Goal: Task Accomplishment & Management: Manage account settings

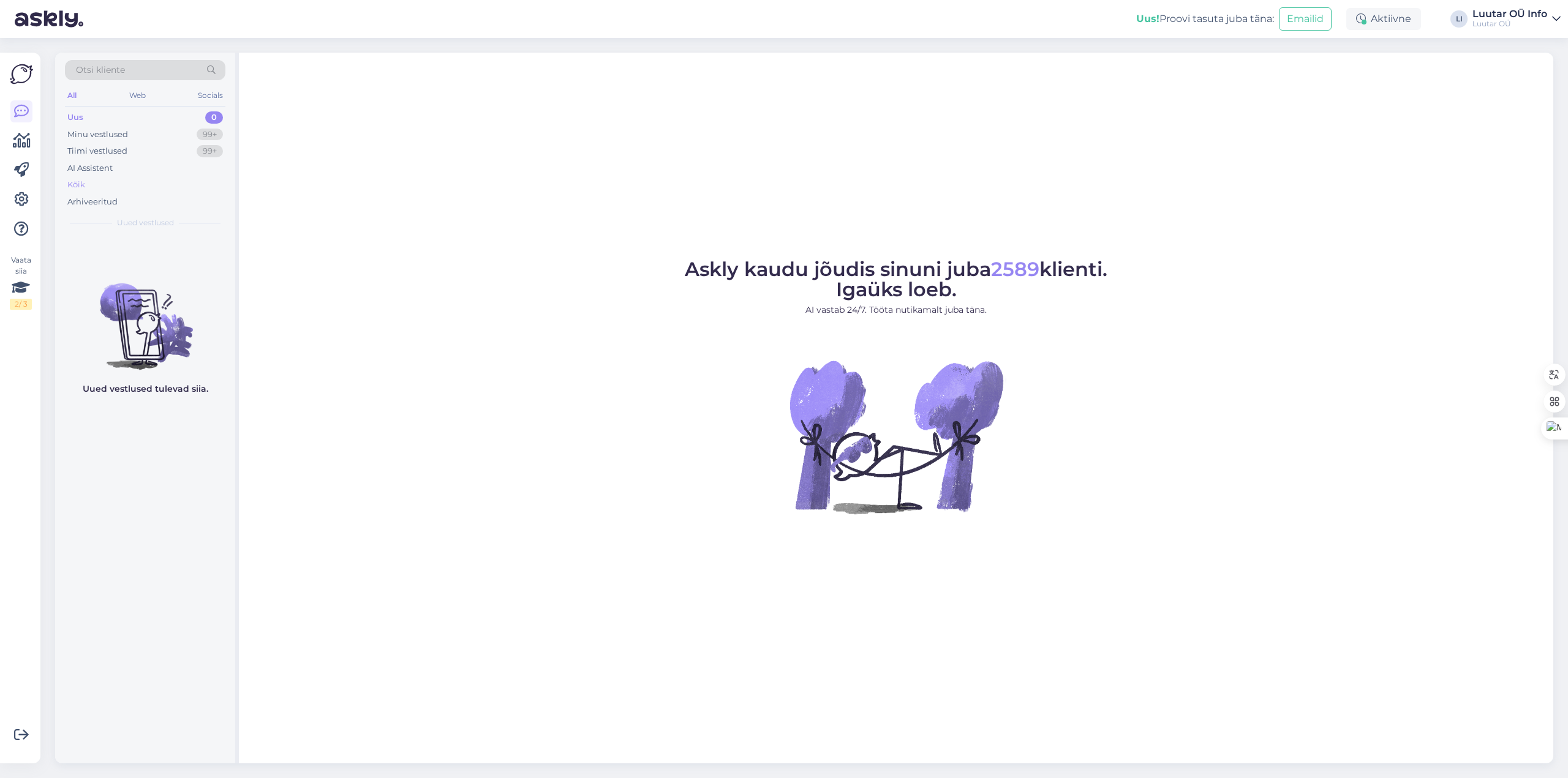
click at [84, 182] on div "Kõik" at bounding box center [76, 184] width 18 height 12
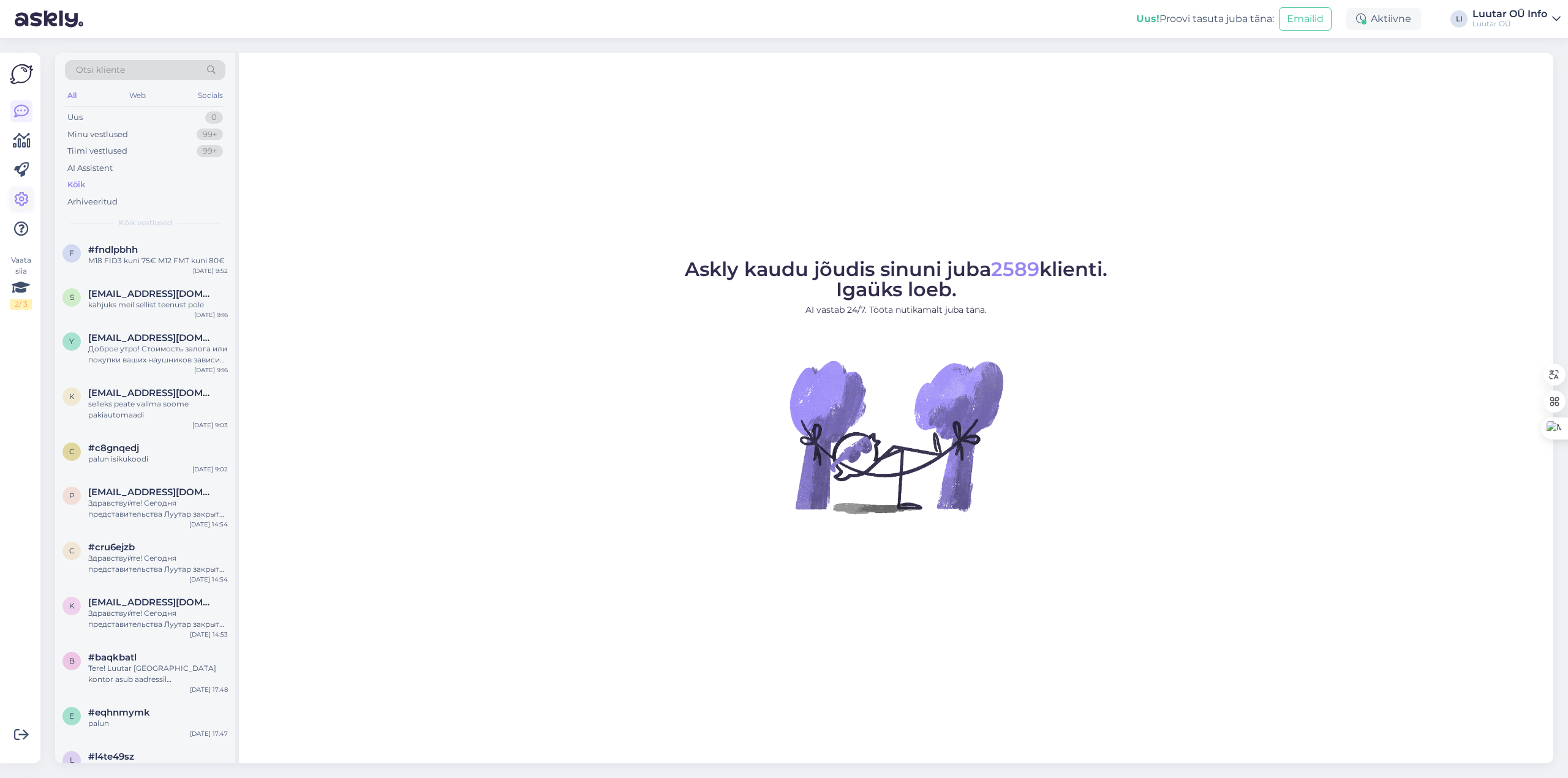
click at [18, 191] on link at bounding box center [21, 199] width 22 height 22
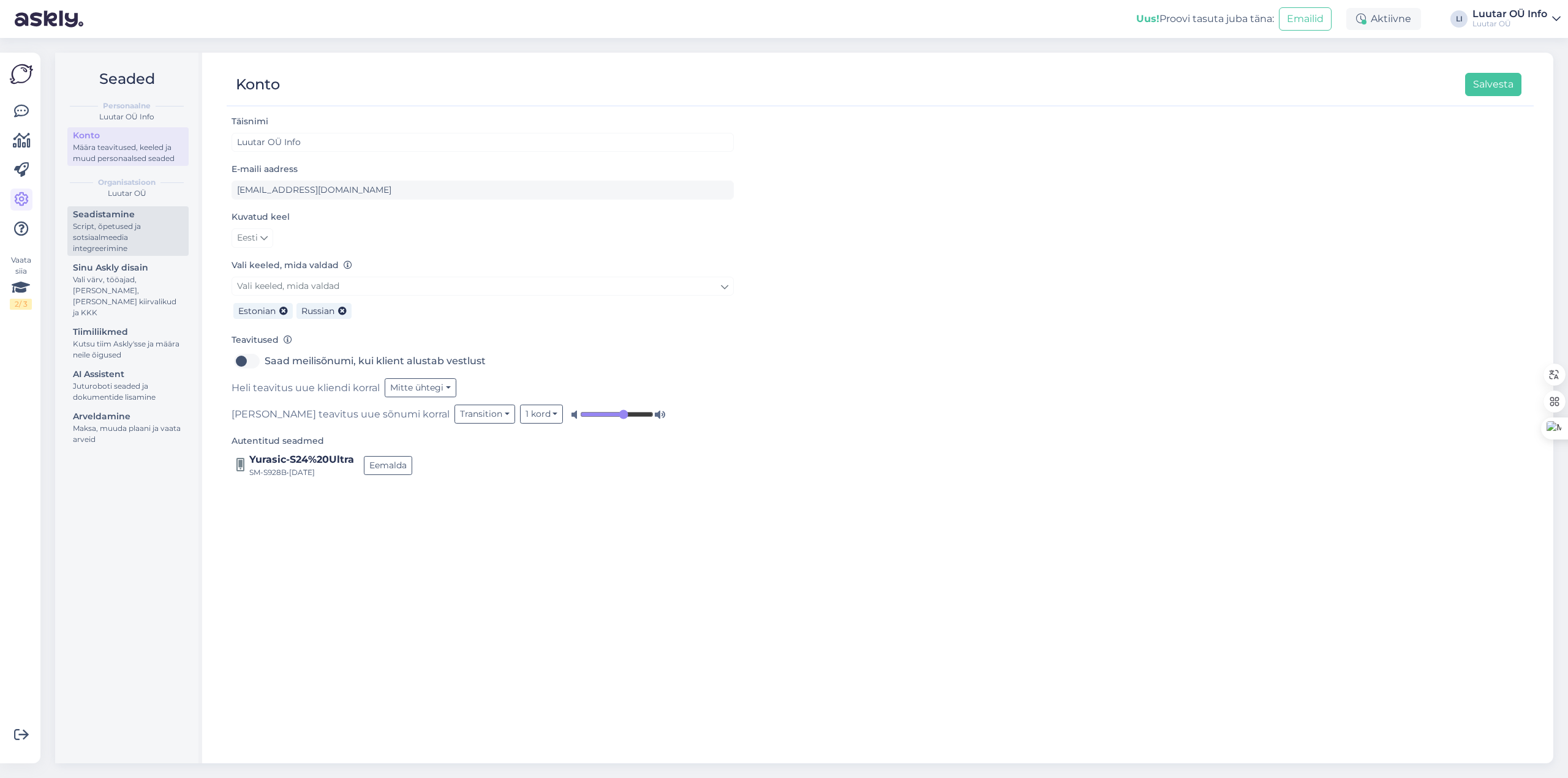
click at [124, 230] on div "Script, õpetused ja sotsiaalmeedia integreerimine" at bounding box center [128, 237] width 111 height 33
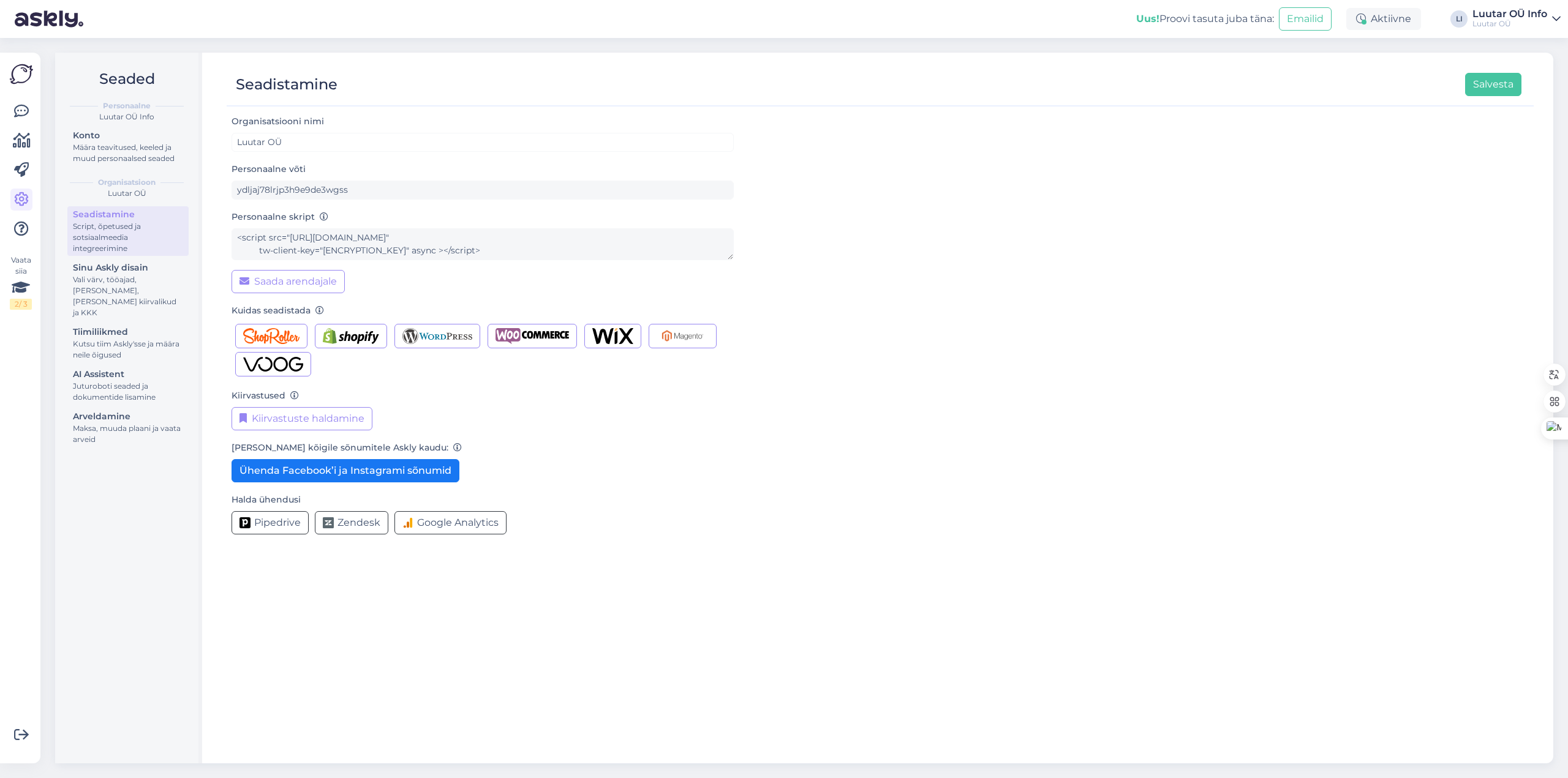
click at [115, 255] on link "Seadistamine Script, õpetused ja sotsiaalmeedia integreerimine" at bounding box center [128, 231] width 121 height 50
click at [116, 271] on div "Sinu Askly disain" at bounding box center [128, 268] width 111 height 13
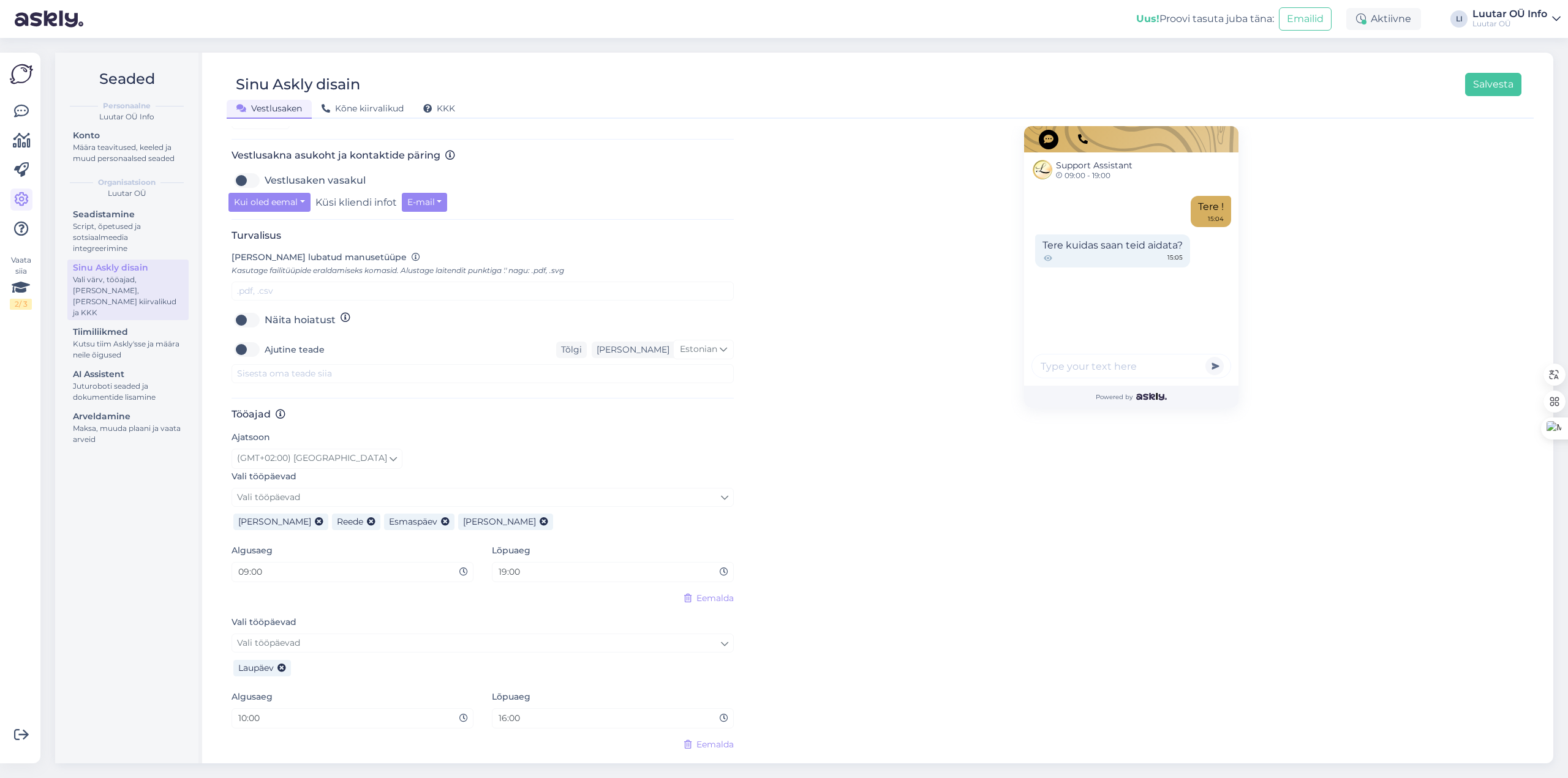
scroll to position [490, 0]
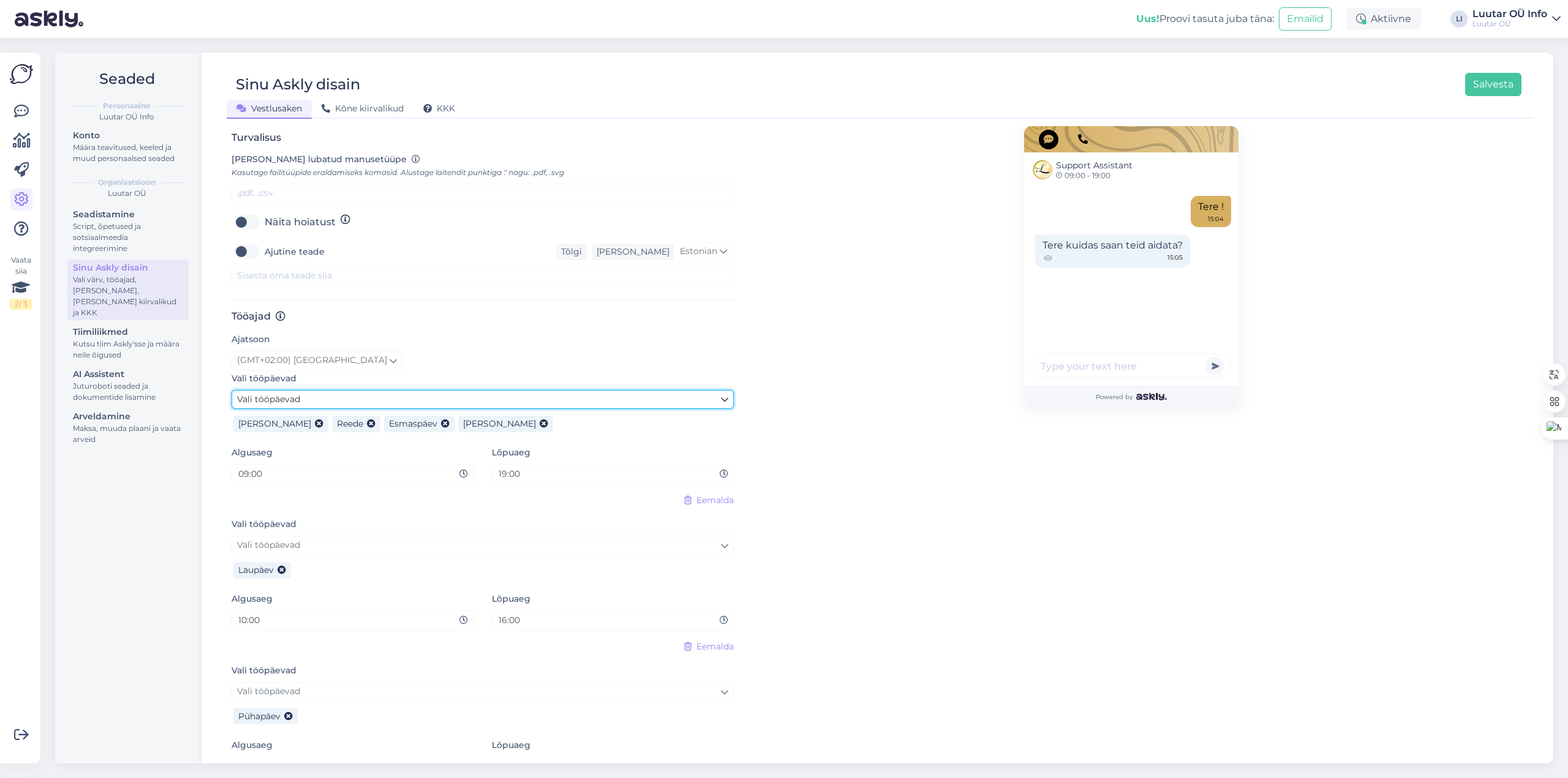
click at [448, 397] on link "Vali tööpäevad" at bounding box center [483, 400] width 502 height 19
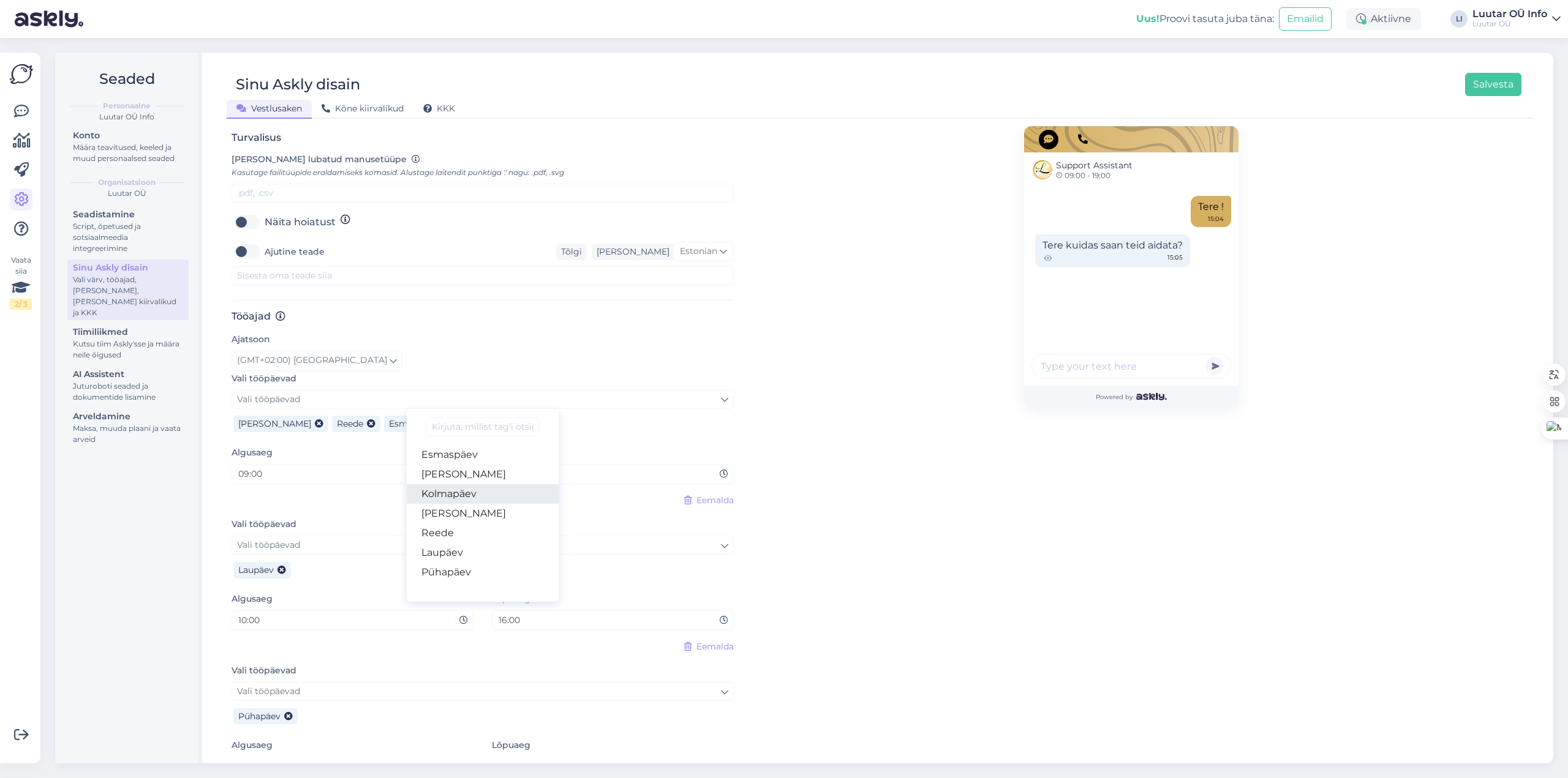
click at [468, 496] on link "Kolmapäev" at bounding box center [483, 495] width 152 height 20
click at [870, 470] on div "Support Assistant 09:00 - 19:00 Tere ! 15:04 Tere kuidas saan teid aidata? 15:0…" at bounding box center [1131, 230] width 795 height 1188
